Goal: Task Accomplishment & Management: Manage account settings

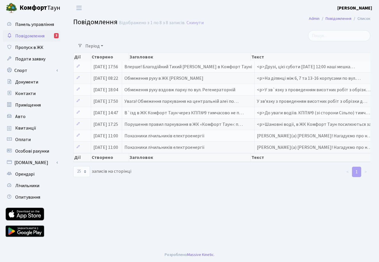
select select "25"
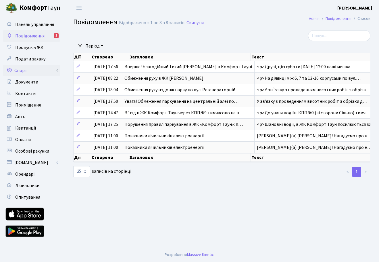
click at [34, 72] on link "Спорт" at bounding box center [32, 71] width 58 height 12
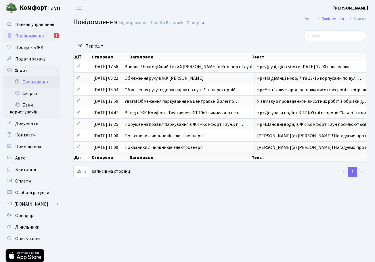
click at [32, 84] on link "Бронювання" at bounding box center [32, 82] width 58 height 12
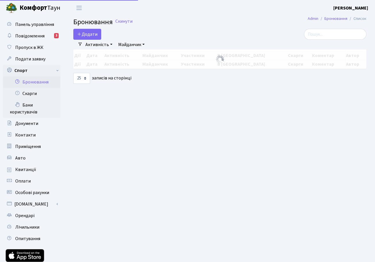
select select "25"
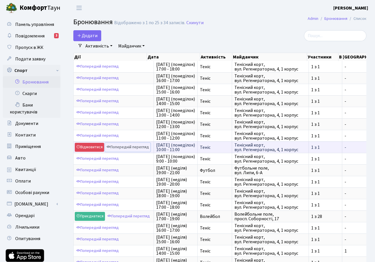
click at [146, 148] on link "Попередній перегляд" at bounding box center [127, 147] width 45 height 9
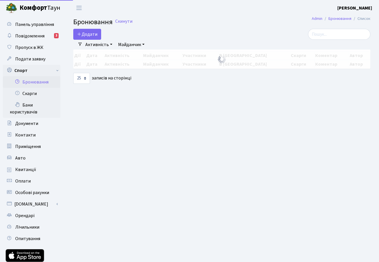
select select "25"
